Goal: Obtain resource: Obtain resource

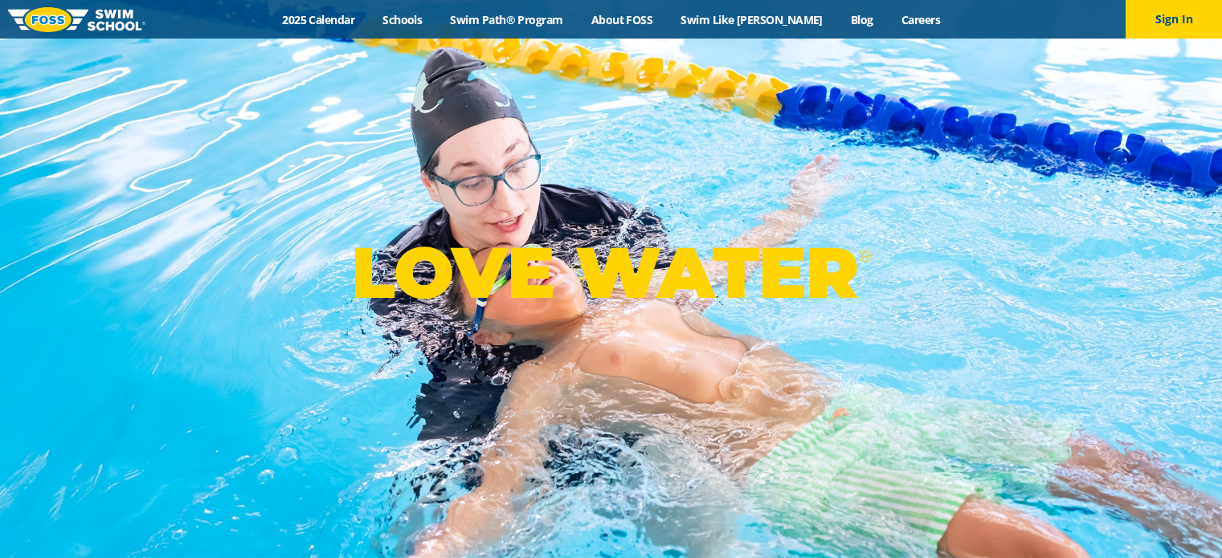
click at [543, 84] on div "LOVE WATER ®" at bounding box center [611, 279] width 1222 height 558
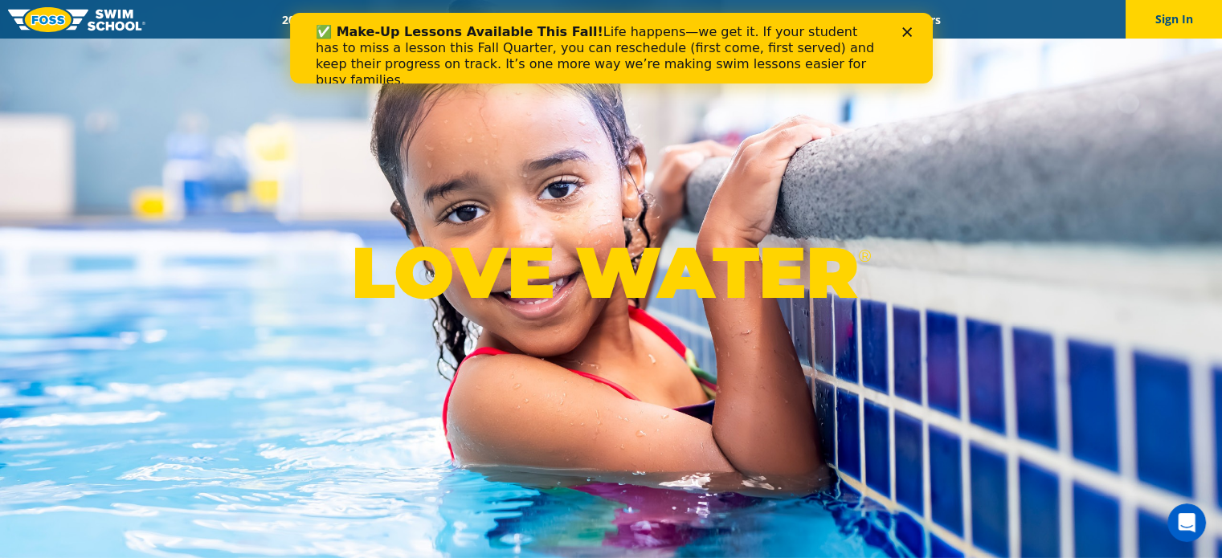
click at [911, 35] on div "Close" at bounding box center [909, 32] width 16 height 10
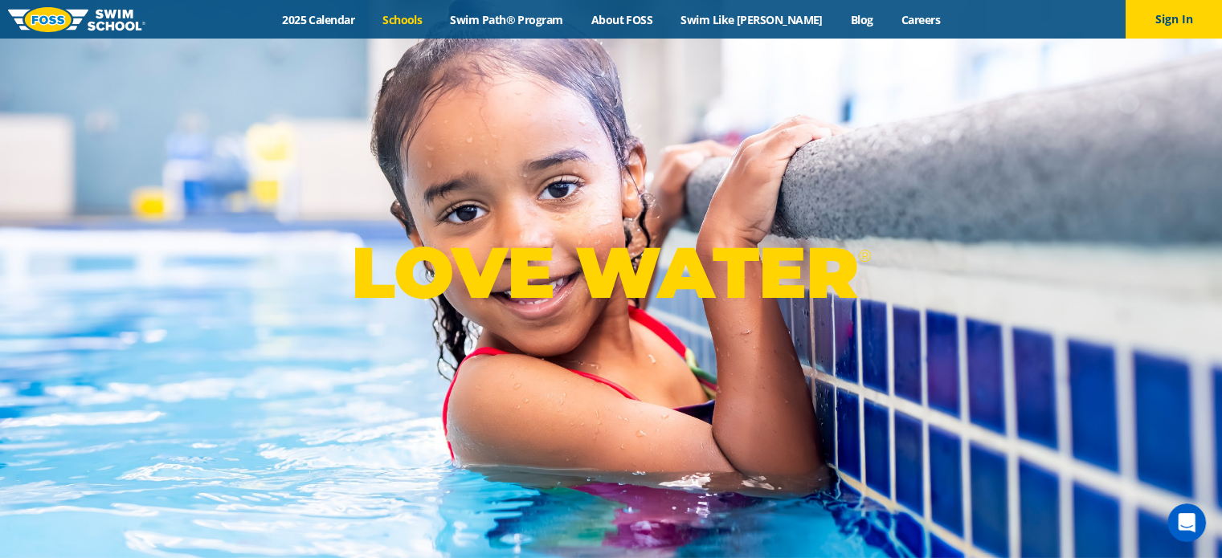
click at [436, 22] on link "Schools" at bounding box center [402, 19] width 67 height 15
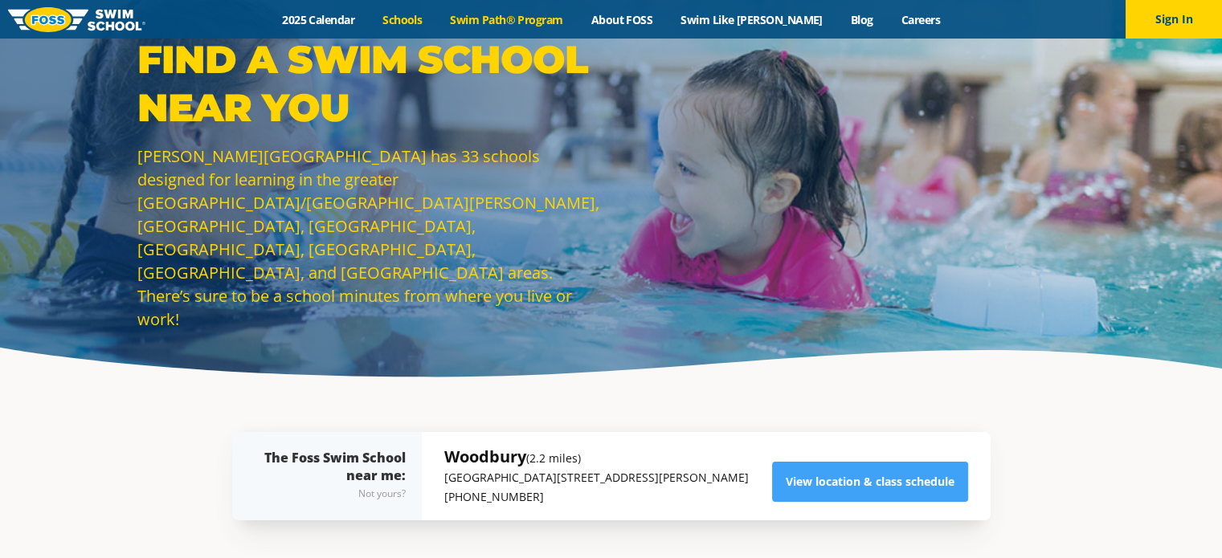
click at [501, 19] on link "Swim Path® Program" at bounding box center [506, 19] width 141 height 15
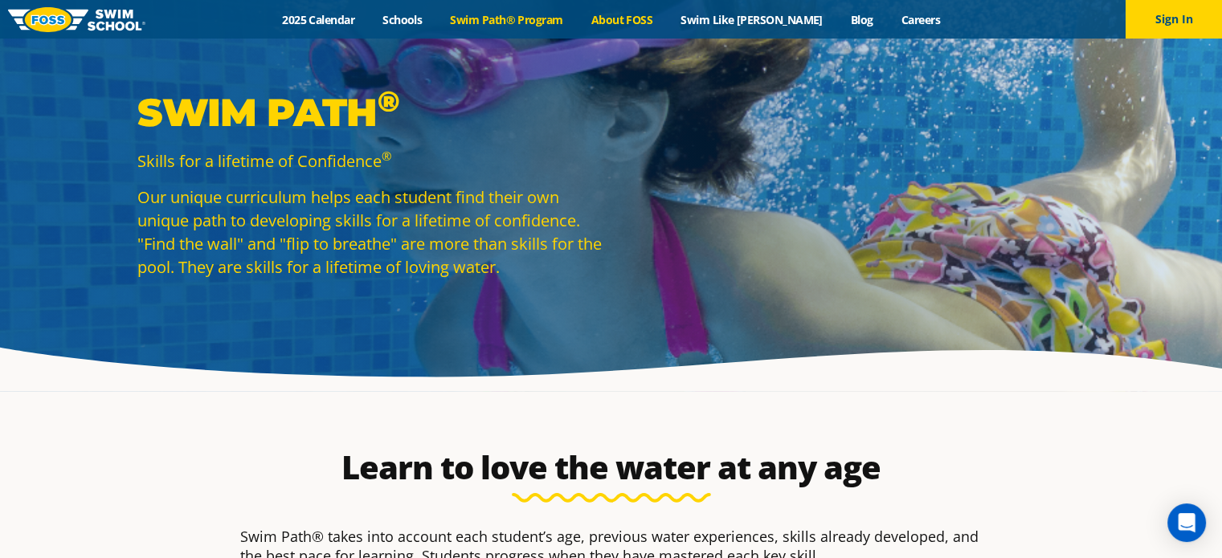
click at [630, 25] on link "About FOSS" at bounding box center [622, 19] width 90 height 15
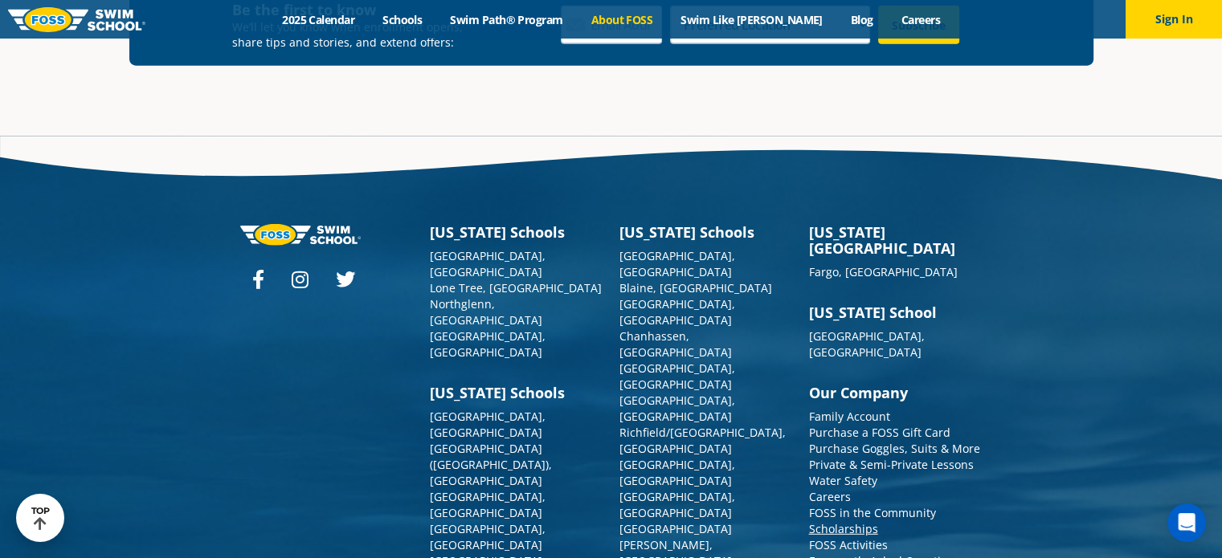
scroll to position [4277, 0]
click at [855, 521] on link "Scholarships" at bounding box center [843, 528] width 69 height 15
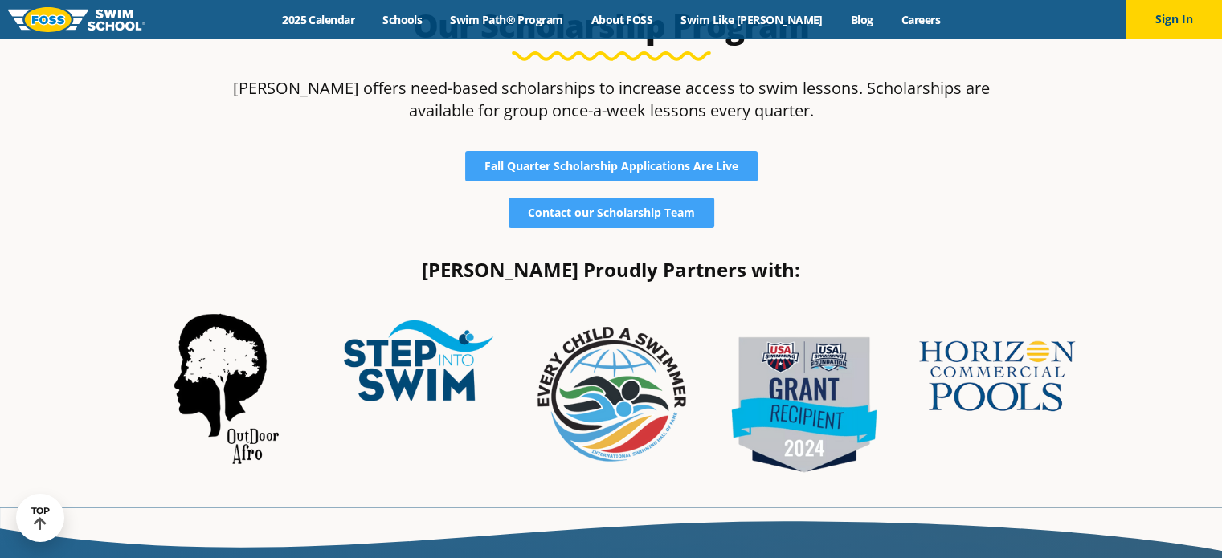
scroll to position [241, 0]
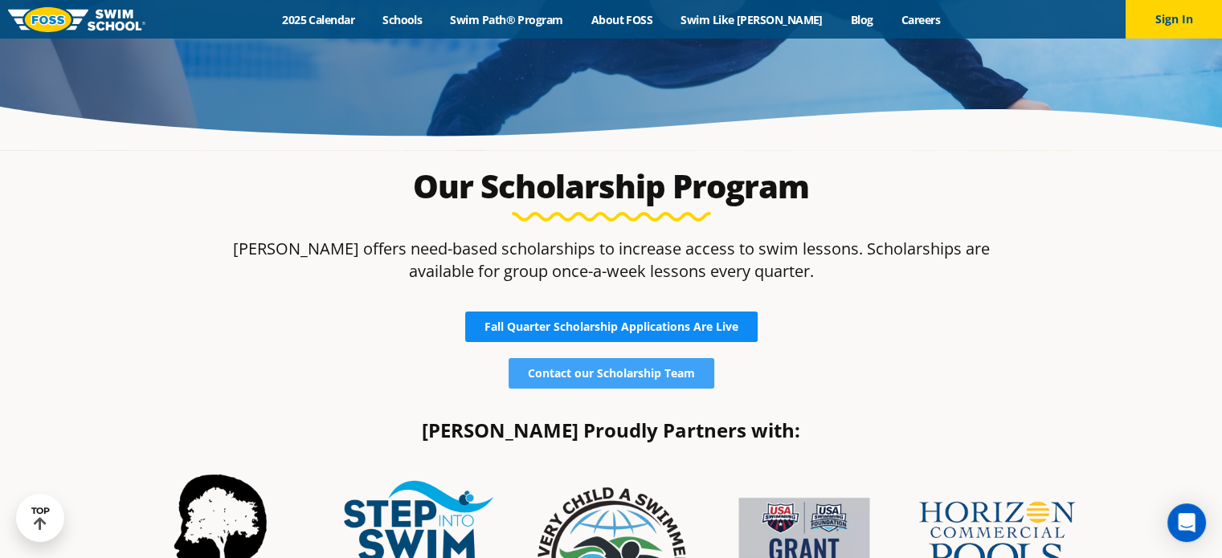
click at [636, 334] on link "Fall Quarter Scholarship Applications Are Live" at bounding box center [611, 327] width 292 height 31
